Goal: Information Seeking & Learning: Learn about a topic

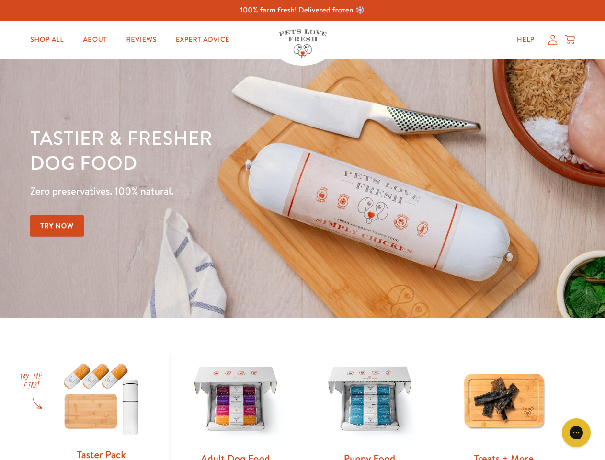
click at [302, 230] on div "Tastier & fresher dog food Zero preservatives. 100% natural. Try Now" at bounding box center [211, 188] width 363 height 127
click at [577, 433] on icon "Gorgias live chat" at bounding box center [576, 432] width 9 height 9
